Goal: Transaction & Acquisition: Purchase product/service

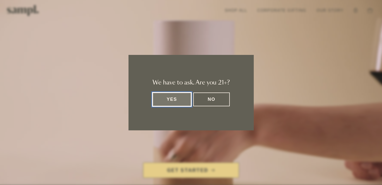
click at [175, 104] on button "Yes" at bounding box center [172, 99] width 39 height 14
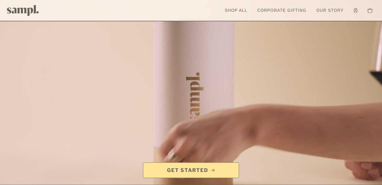
click at [175, 99] on div at bounding box center [191, 107] width 382 height 215
click at [175, 100] on div at bounding box center [191, 107] width 382 height 215
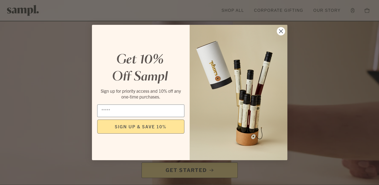
click at [280, 32] on icon "Close dialog" at bounding box center [281, 32] width 4 height 4
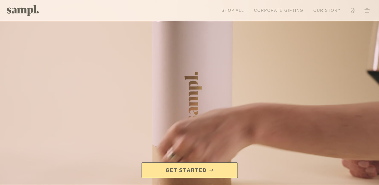
click at [233, 9] on link "Shop All" at bounding box center [233, 10] width 28 height 11
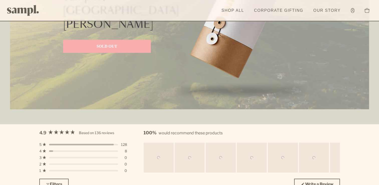
scroll to position [1301, 0]
